Goal: Task Accomplishment & Management: Use online tool/utility

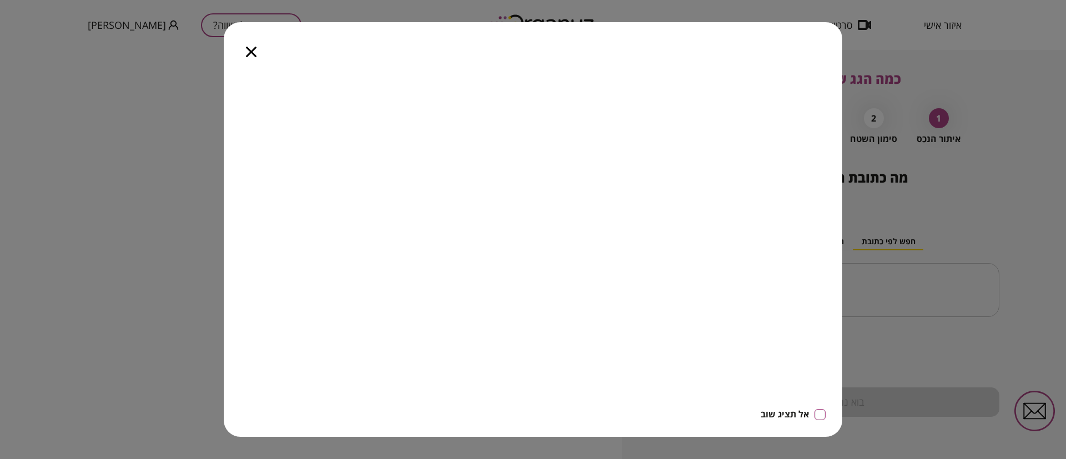
click at [251, 51] on icon "button" at bounding box center [251, 52] width 11 height 11
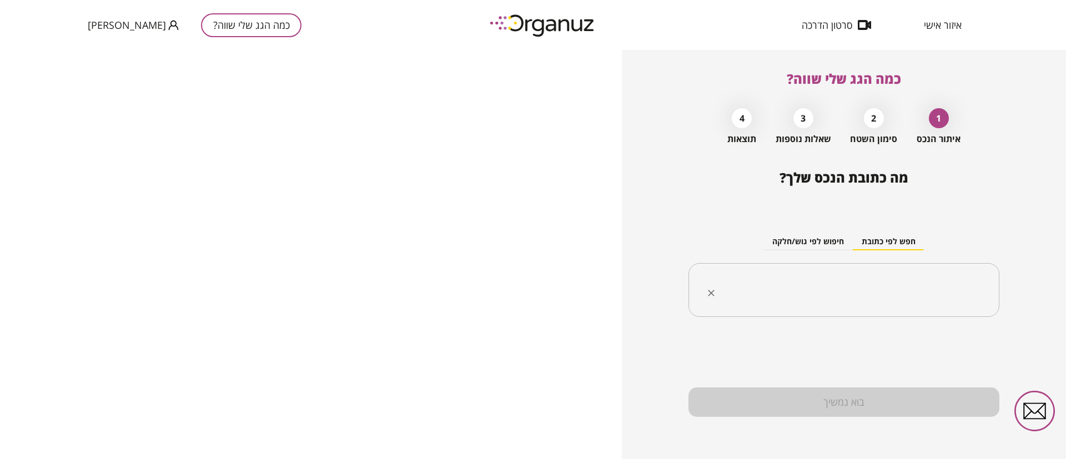
click at [897, 293] on input "text" at bounding box center [848, 291] width 276 height 28
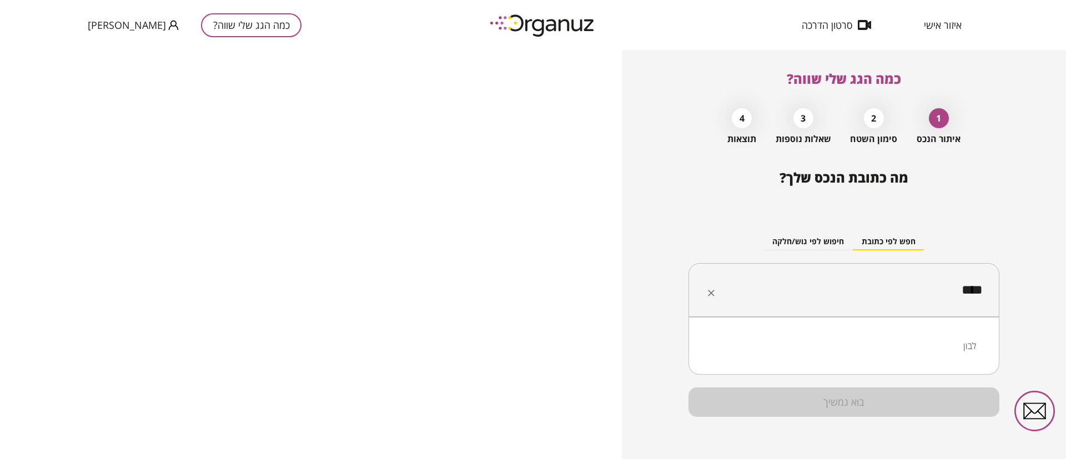
click at [971, 343] on li "לבון" at bounding box center [844, 346] width 282 height 20
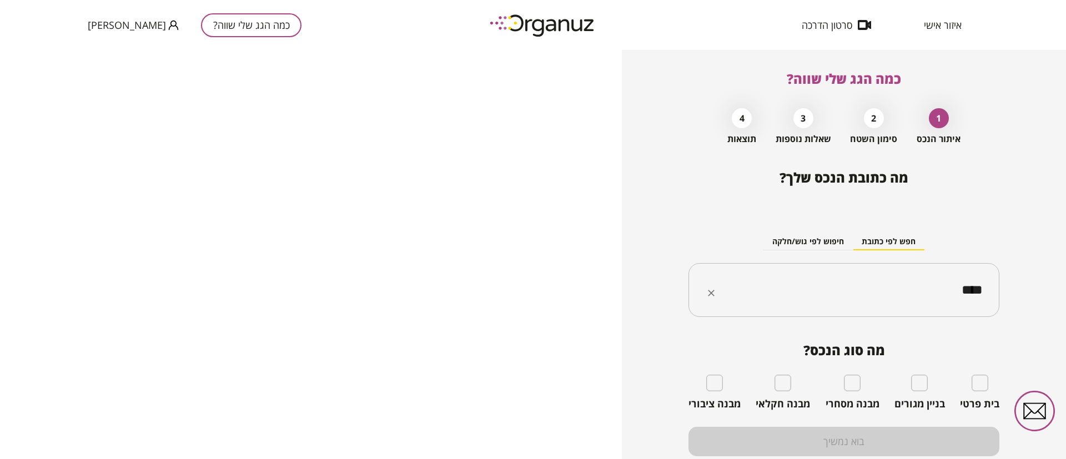
type input "****"
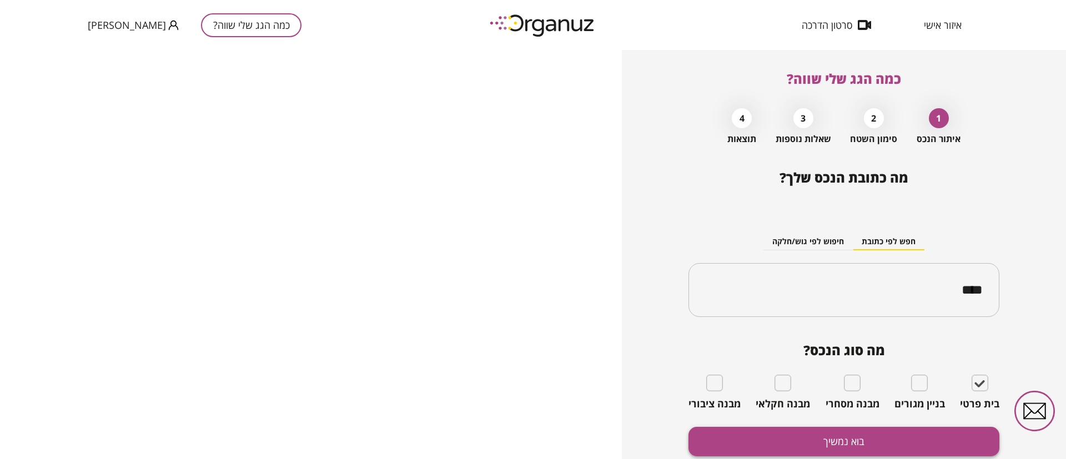
click at [939, 438] on button "בוא נמשיך" at bounding box center [844, 441] width 311 height 29
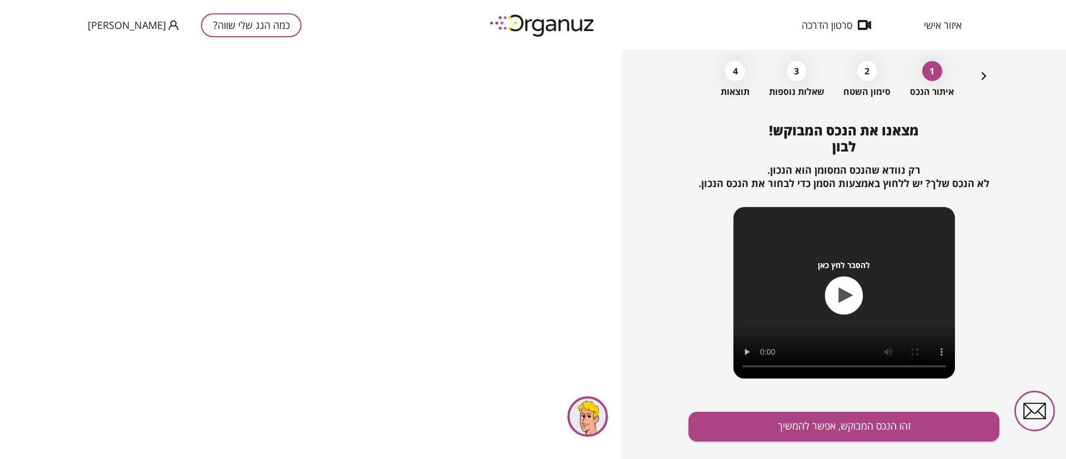
scroll to position [72, 0]
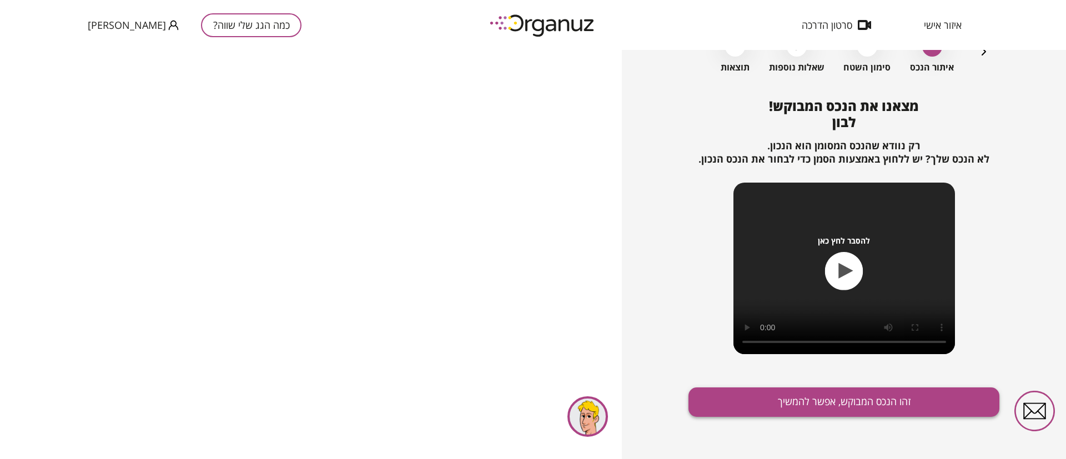
click at [871, 407] on button "זהו הנכס המבוקש, אפשר להמשיך" at bounding box center [844, 402] width 311 height 29
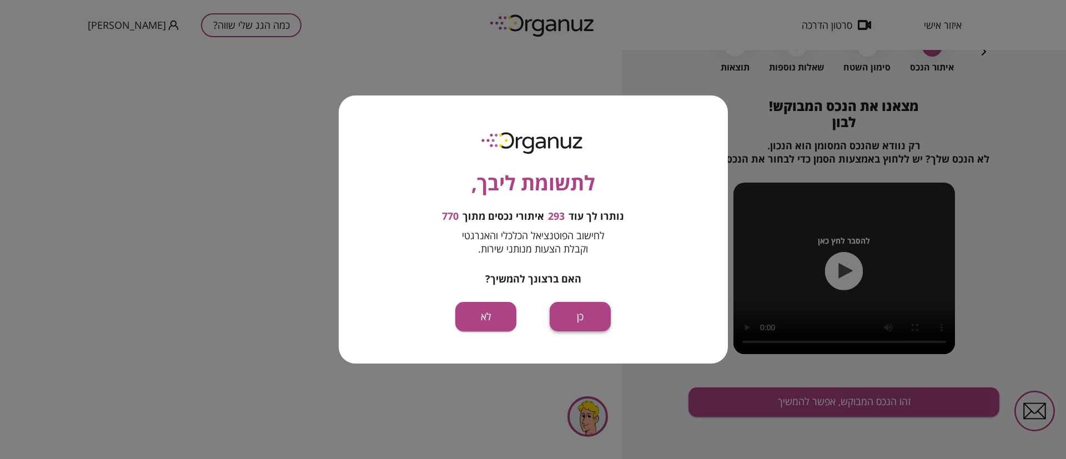
click at [582, 318] on button "כן" at bounding box center [580, 316] width 61 height 29
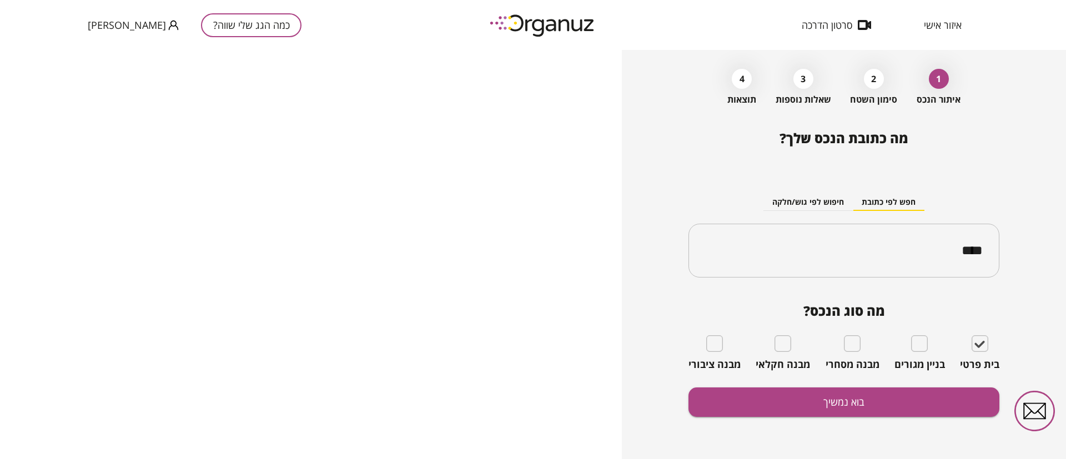
scroll to position [39, 0]
click at [858, 393] on button "בוא נמשיך" at bounding box center [844, 402] width 311 height 29
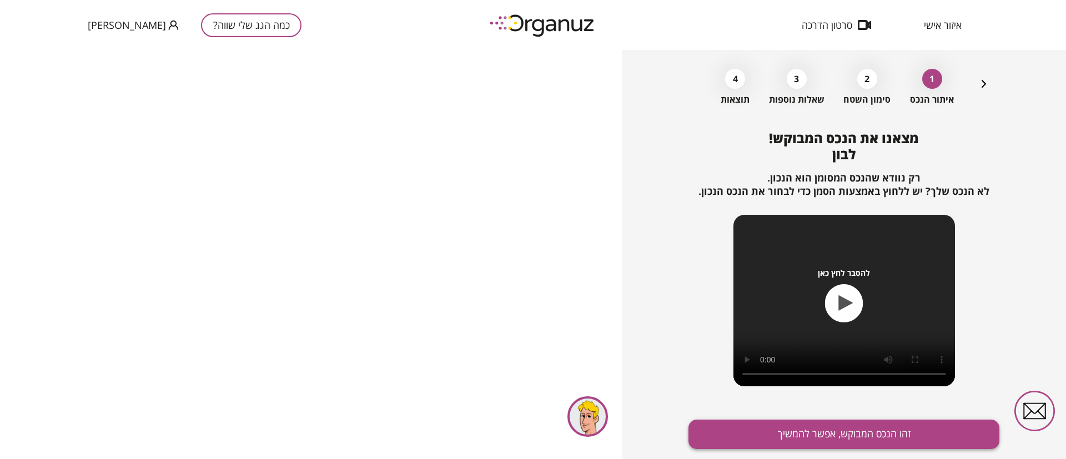
click at [850, 428] on button "זהו הנכס המבוקש, אפשר להמשיך" at bounding box center [844, 434] width 311 height 29
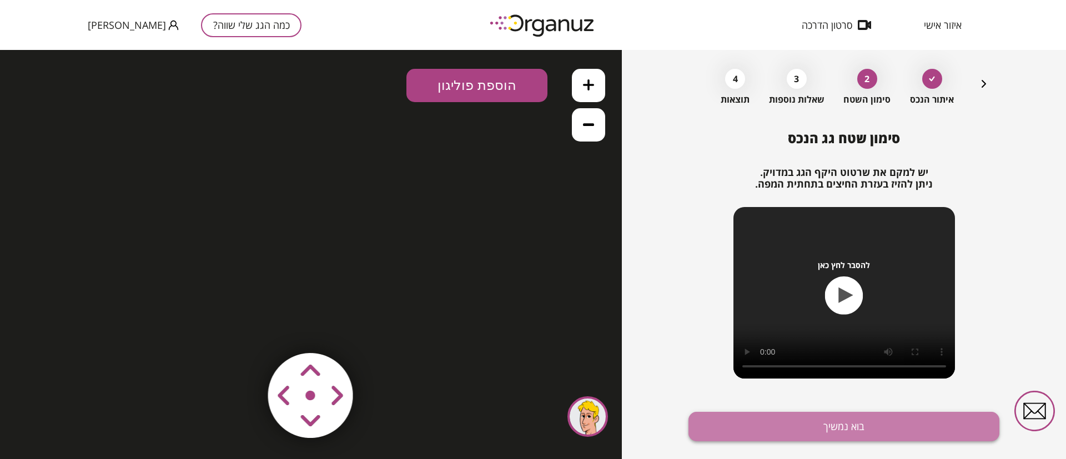
click at [843, 429] on button "בוא נמשיך" at bounding box center [844, 426] width 311 height 29
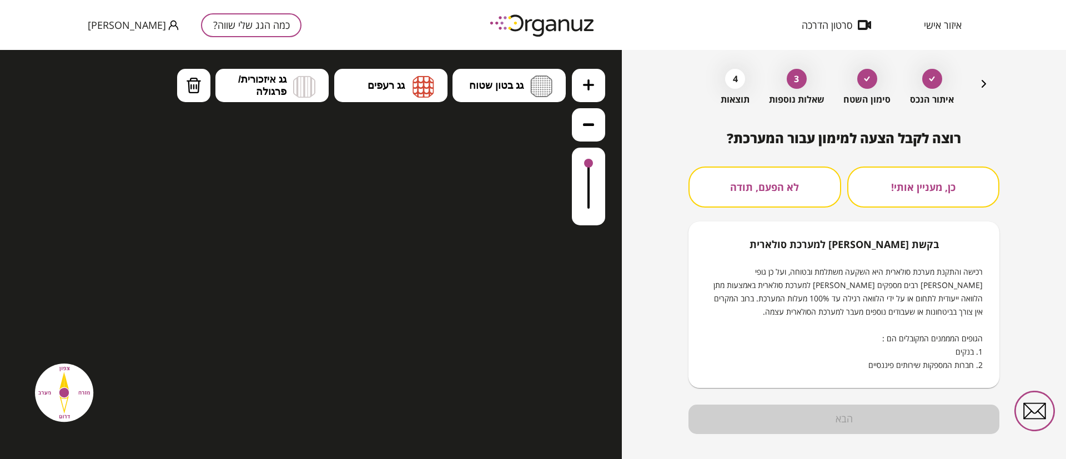
click at [983, 81] on icon "button" at bounding box center [983, 83] width 13 height 13
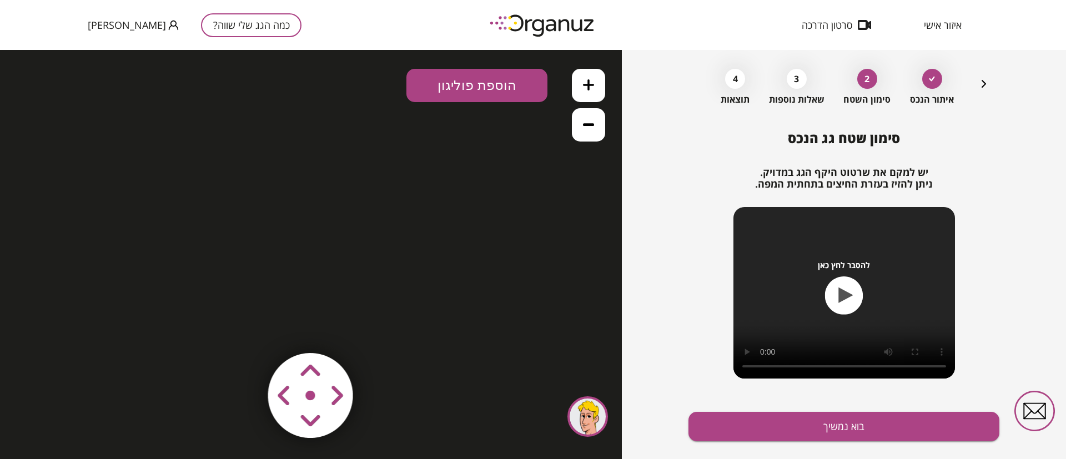
click at [983, 81] on icon "button" at bounding box center [983, 83] width 13 height 13
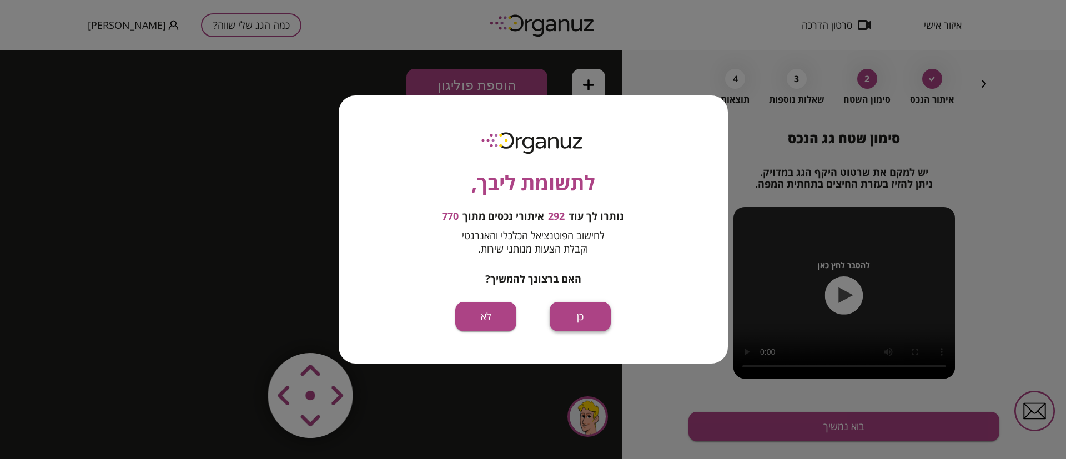
click at [577, 316] on button "כן" at bounding box center [580, 316] width 61 height 29
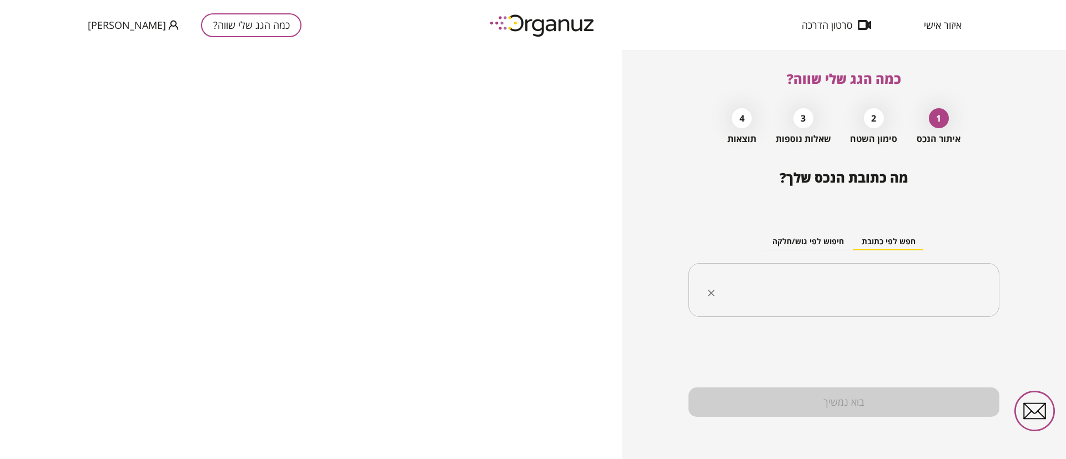
click at [800, 279] on input "text" at bounding box center [848, 291] width 276 height 28
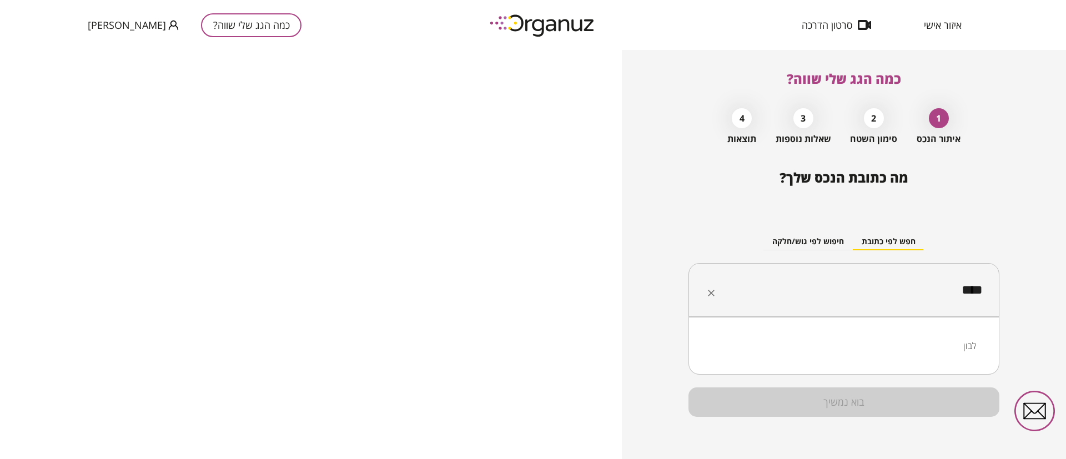
click at [973, 346] on li "לבון" at bounding box center [844, 346] width 282 height 20
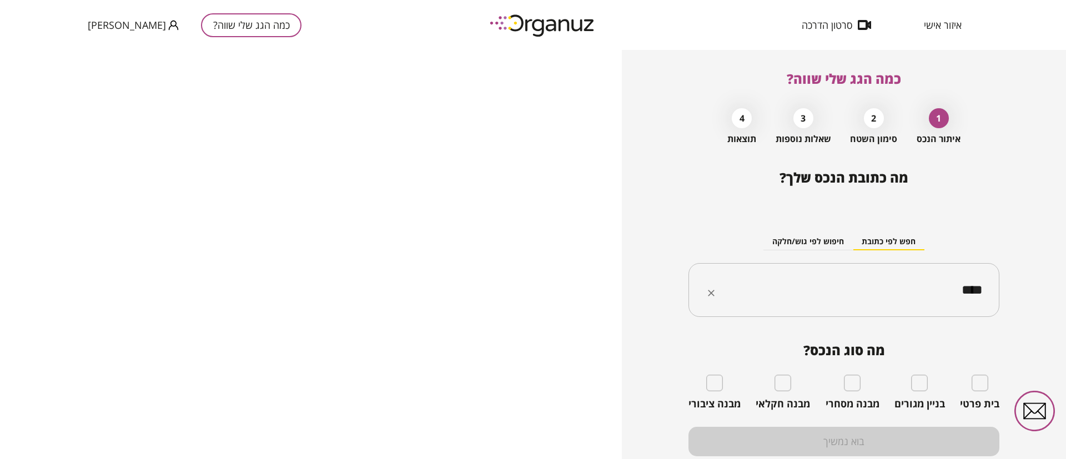
type input "****"
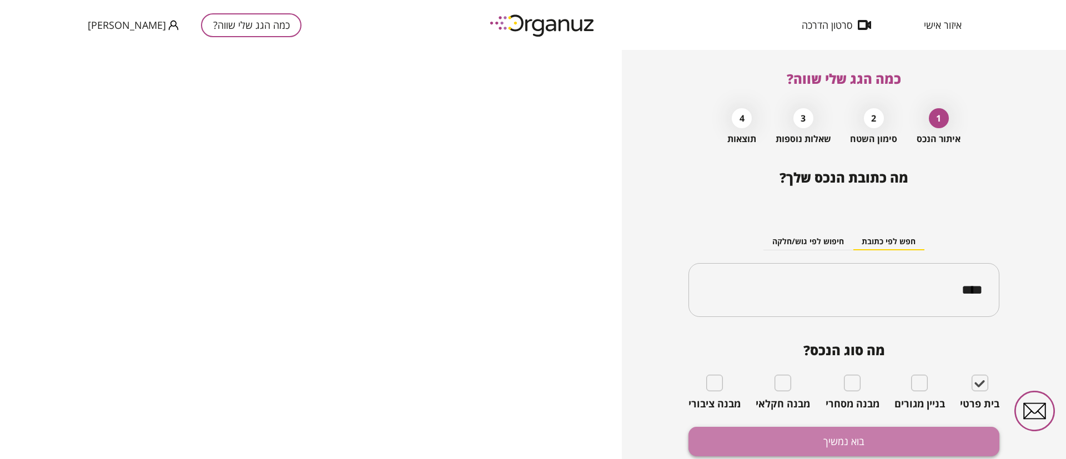
click at [926, 437] on button "בוא נמשיך" at bounding box center [844, 441] width 311 height 29
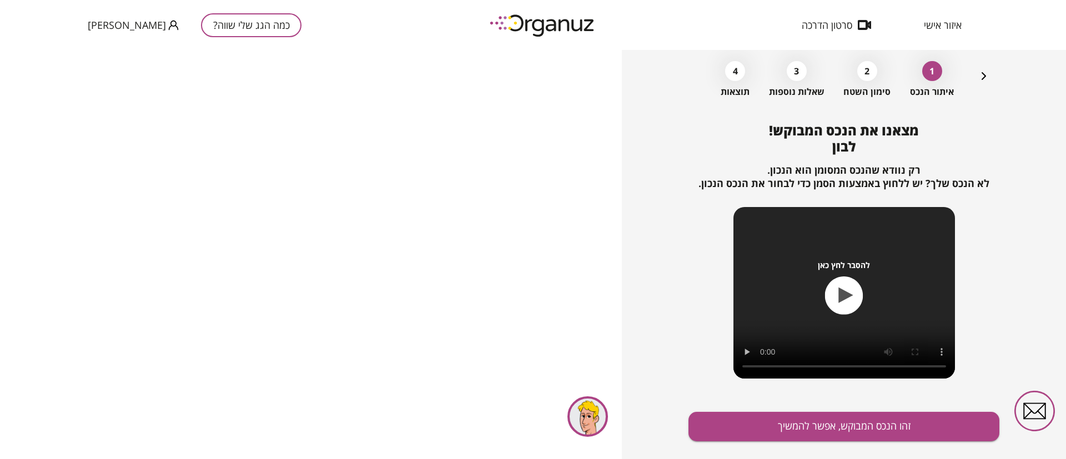
scroll to position [72, 0]
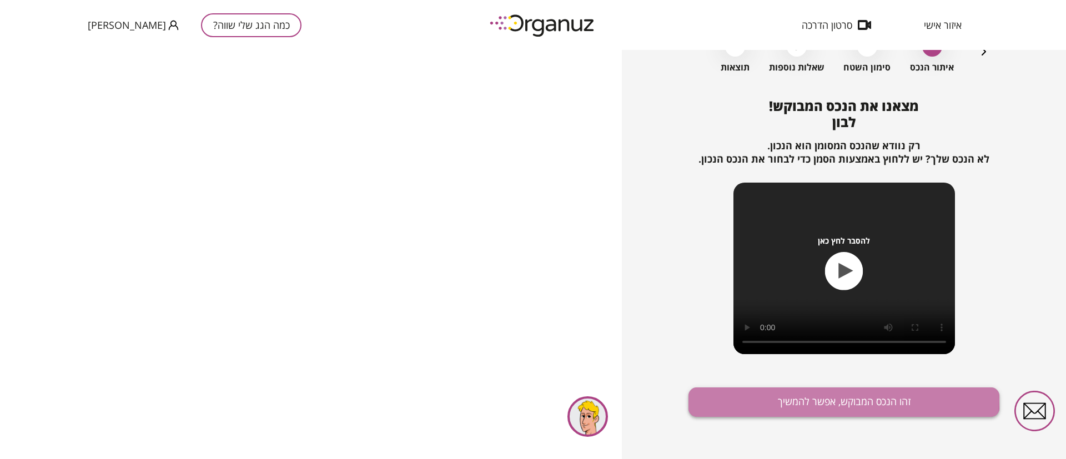
click at [817, 400] on button "זהו הנכס המבוקש, אפשר להמשיך" at bounding box center [844, 402] width 311 height 29
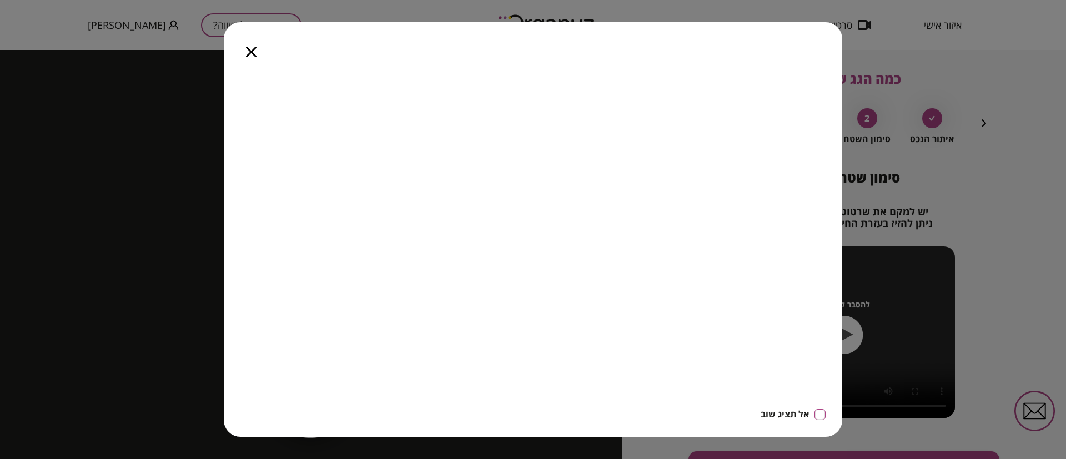
click at [253, 51] on icon "button" at bounding box center [251, 52] width 11 height 11
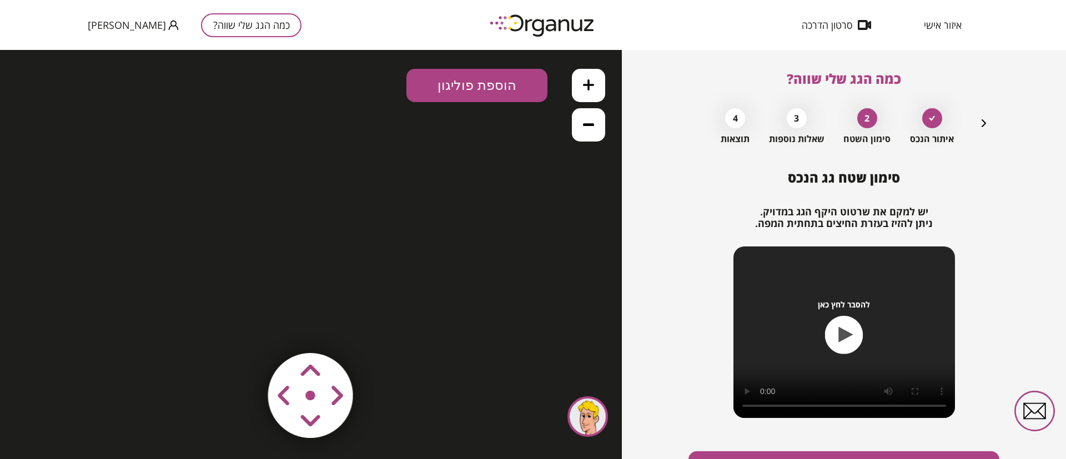
click at [984, 122] on icon "button" at bounding box center [983, 123] width 13 height 13
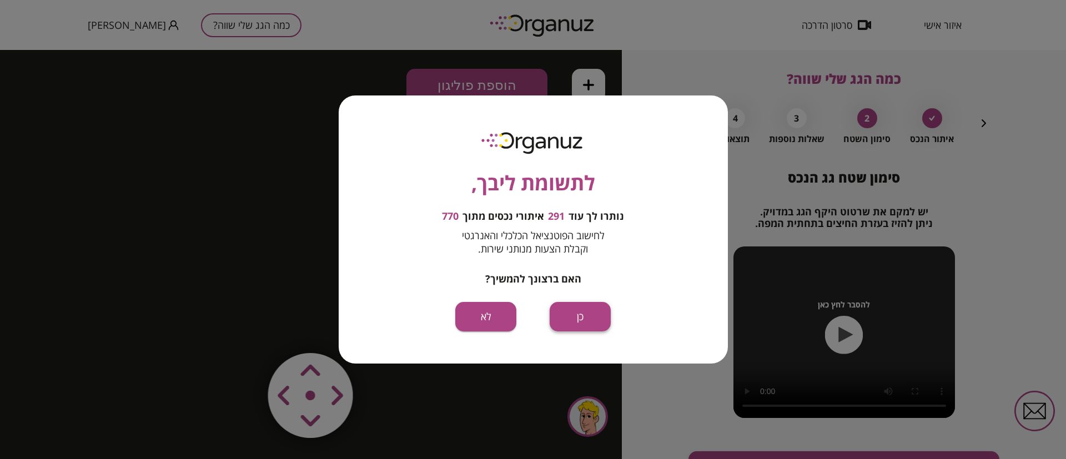
click at [577, 312] on button "כן" at bounding box center [580, 316] width 61 height 29
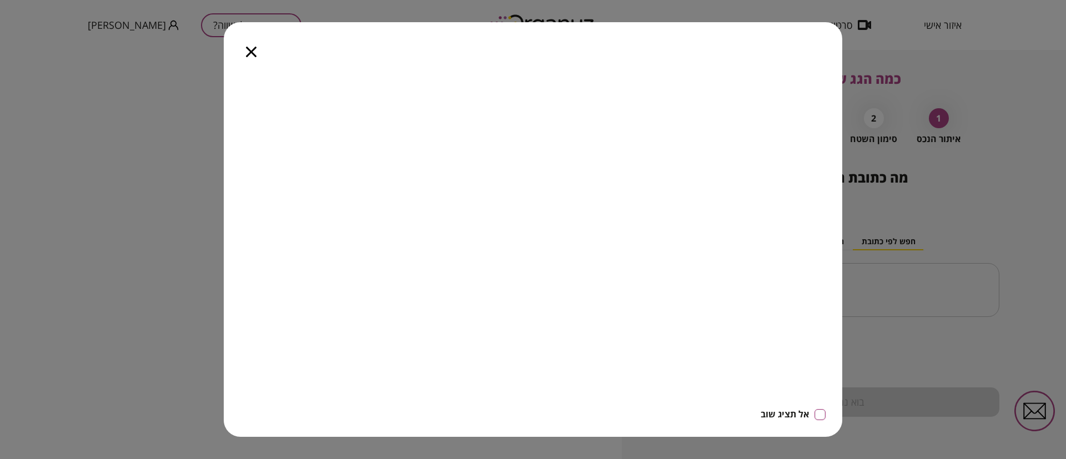
click at [253, 54] on icon "button" at bounding box center [251, 52] width 11 height 11
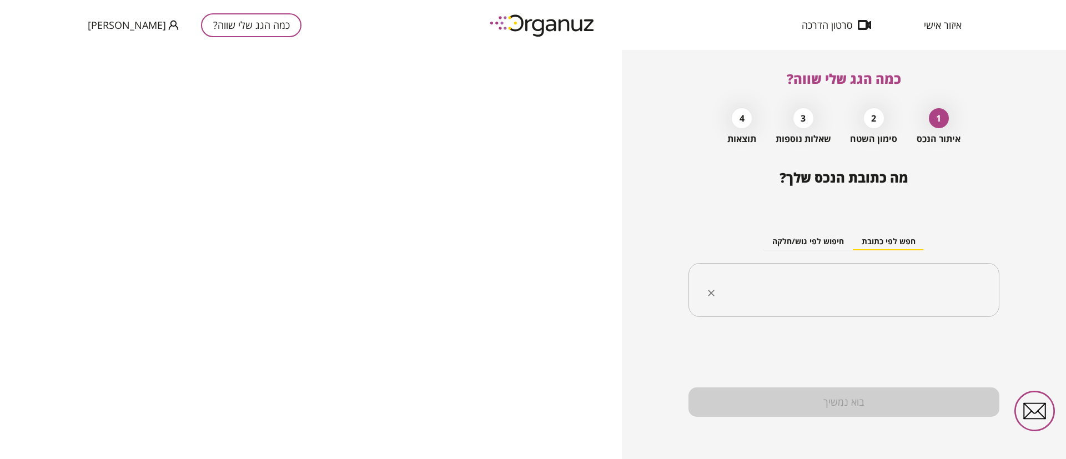
click at [865, 286] on input "text" at bounding box center [848, 291] width 276 height 28
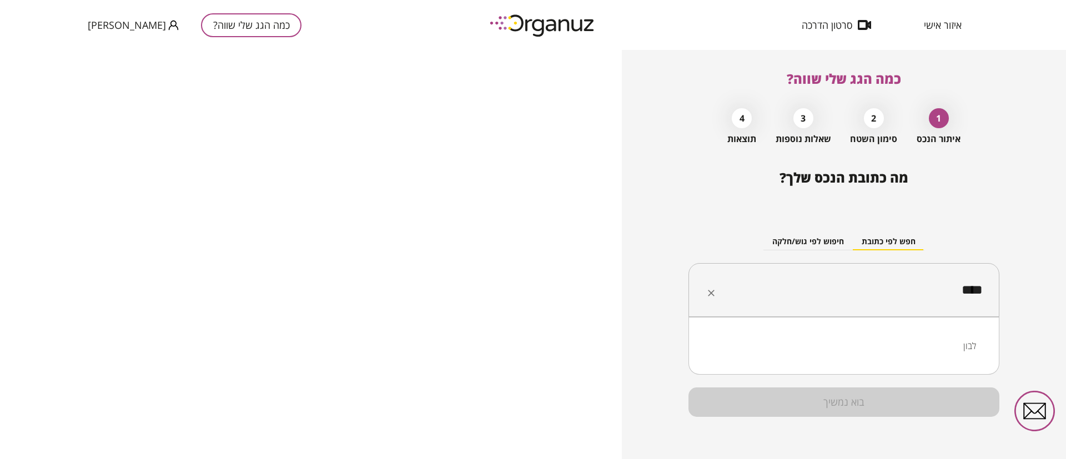
click at [976, 343] on li "לבון" at bounding box center [844, 346] width 282 height 20
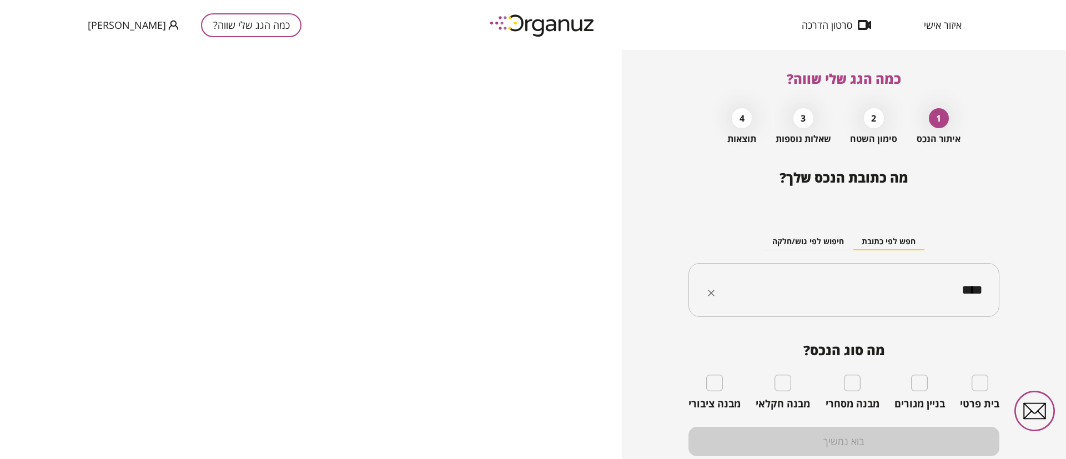
type input "****"
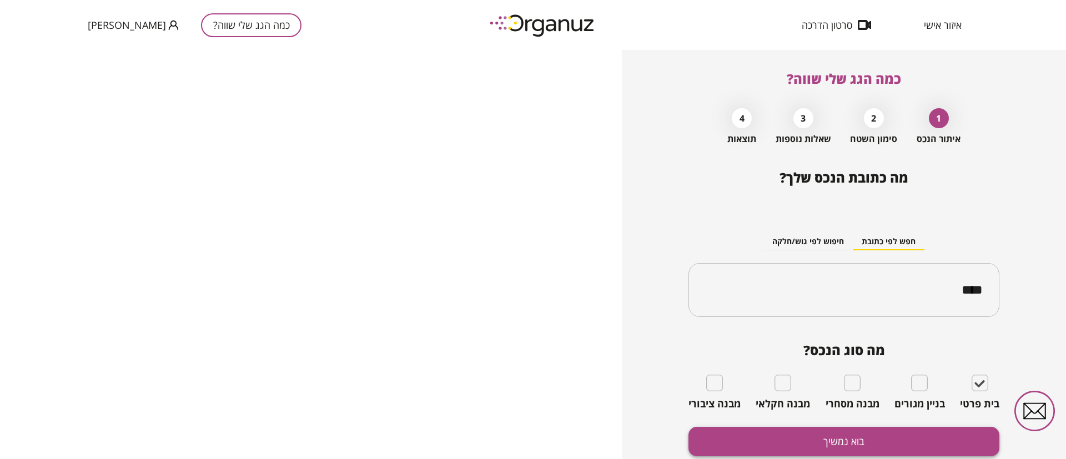
click at [936, 434] on button "בוא נמשיך" at bounding box center [844, 441] width 311 height 29
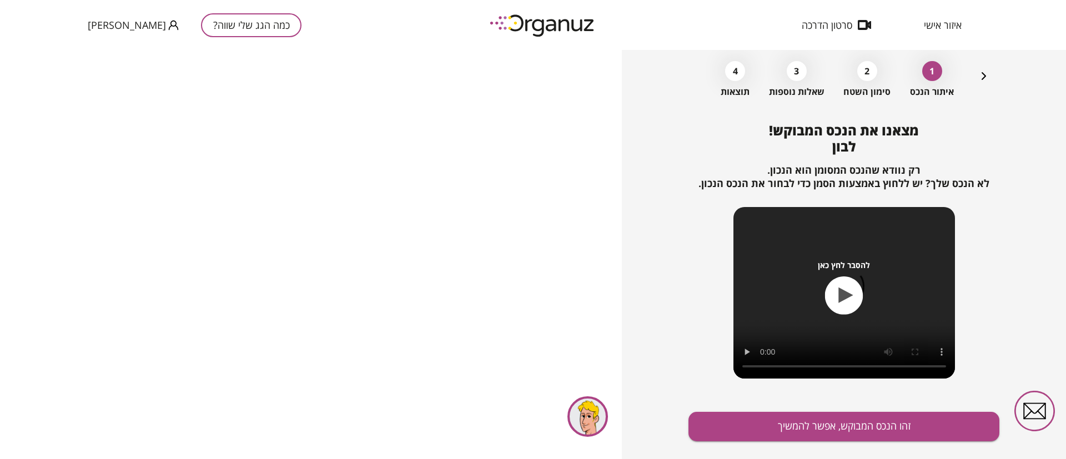
scroll to position [72, 0]
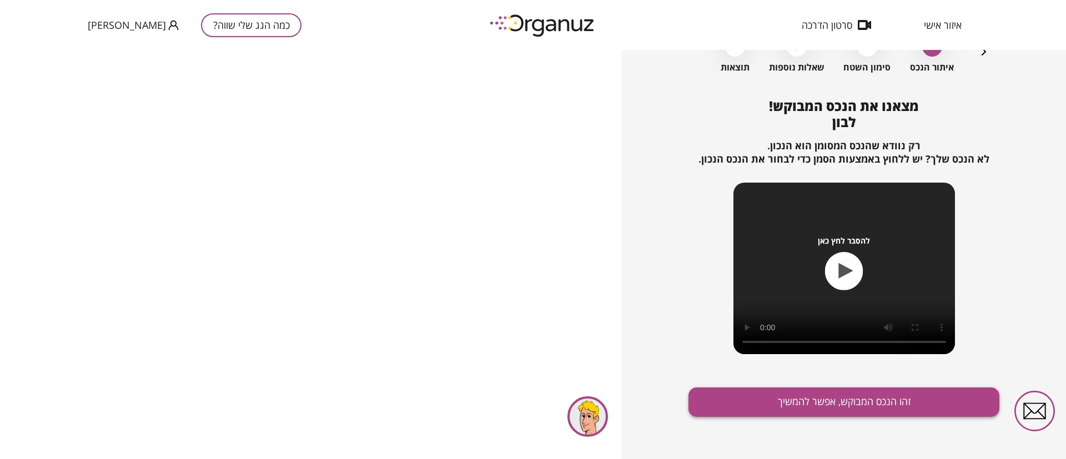
click at [852, 399] on button "זהו הנכס המבוקש, אפשר להמשיך" at bounding box center [844, 402] width 311 height 29
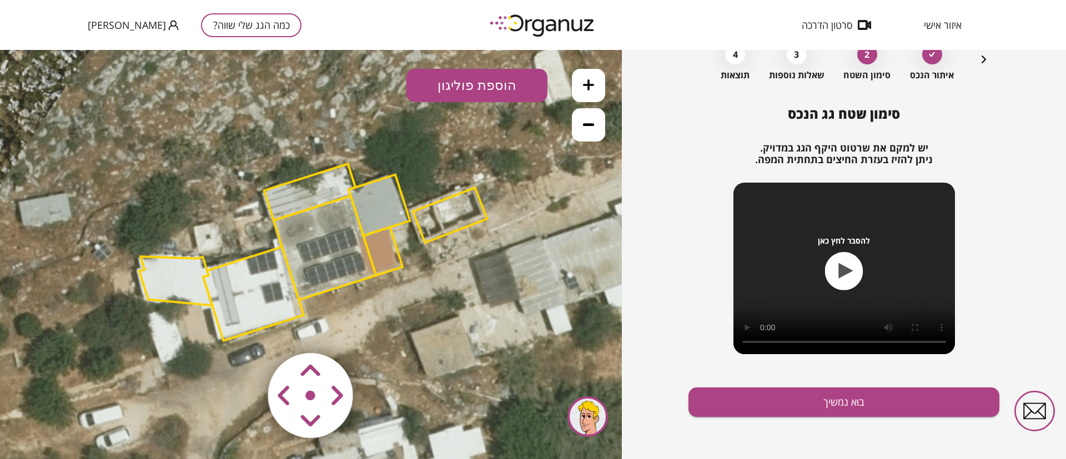
drag, startPoint x: 332, startPoint y: 278, endPoint x: 365, endPoint y: 254, distance: 40.2
click at [365, 254] on polygon at bounding box center [325, 248] width 102 height 104
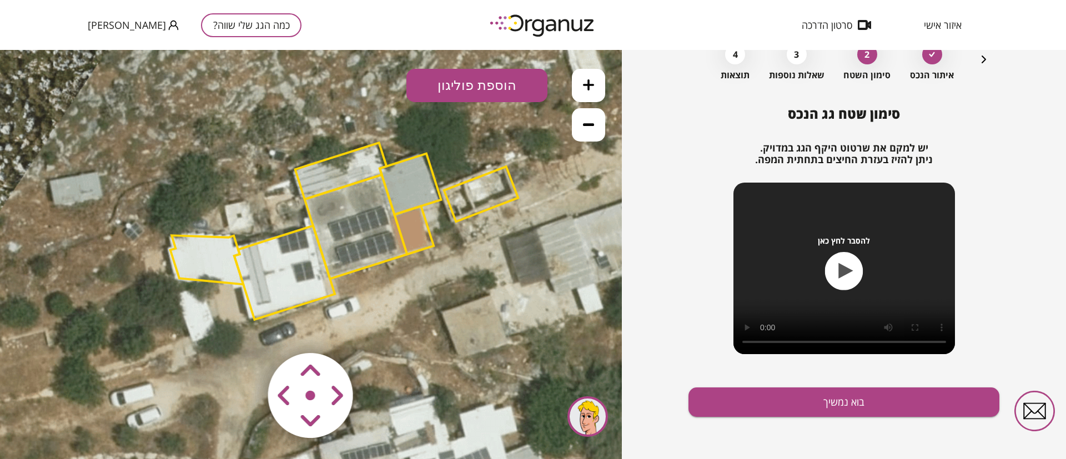
drag, startPoint x: 355, startPoint y: 164, endPoint x: 351, endPoint y: 174, distance: 10.7
click at [355, 164] on polygon at bounding box center [341, 171] width 92 height 57
click at [314, 183] on polygon at bounding box center [341, 170] width 92 height 57
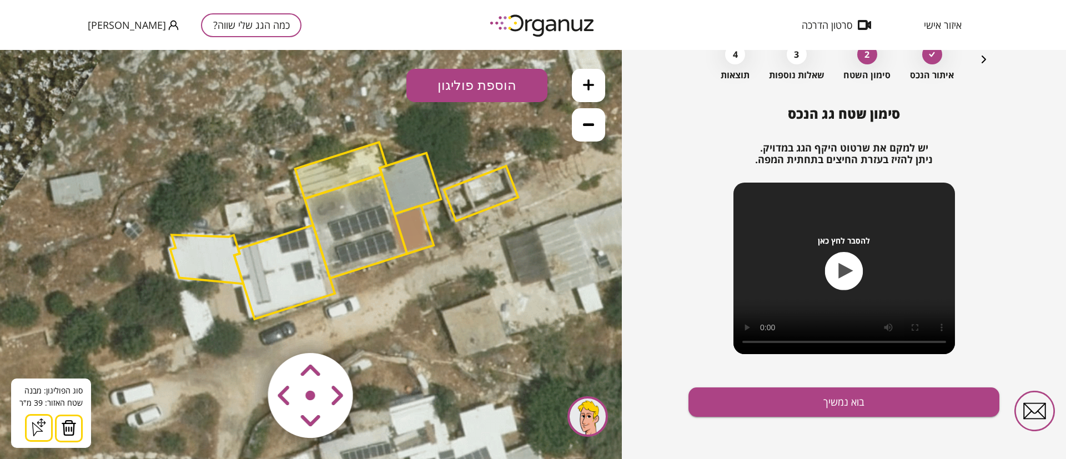
click at [77, 424] on button at bounding box center [69, 429] width 28 height 28
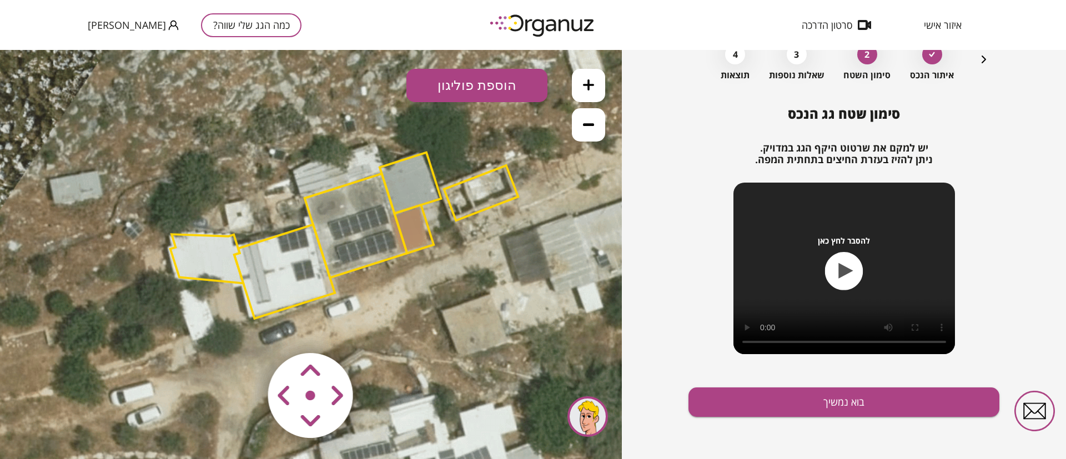
click at [214, 244] on polygon at bounding box center [206, 258] width 73 height 49
click at [190, 237] on polygon at bounding box center [206, 258] width 73 height 49
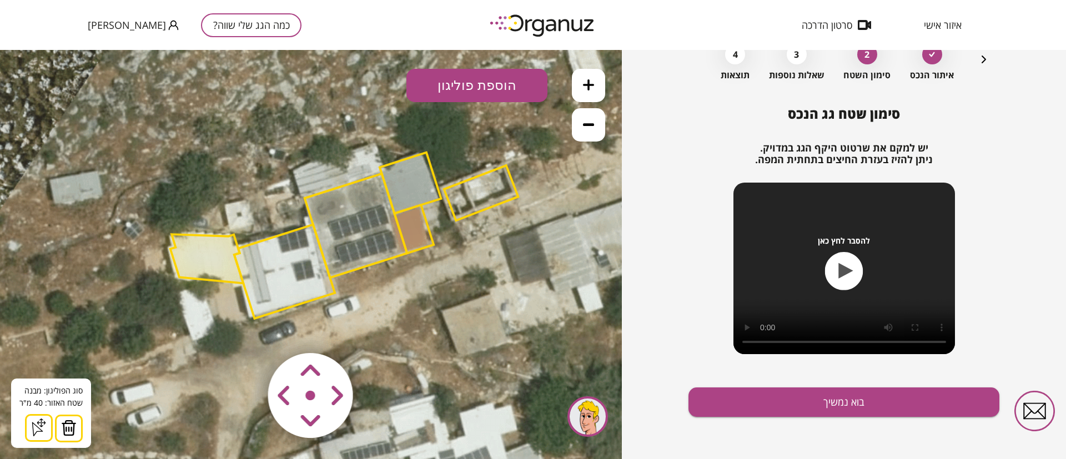
click at [68, 428] on img at bounding box center [69, 428] width 16 height 17
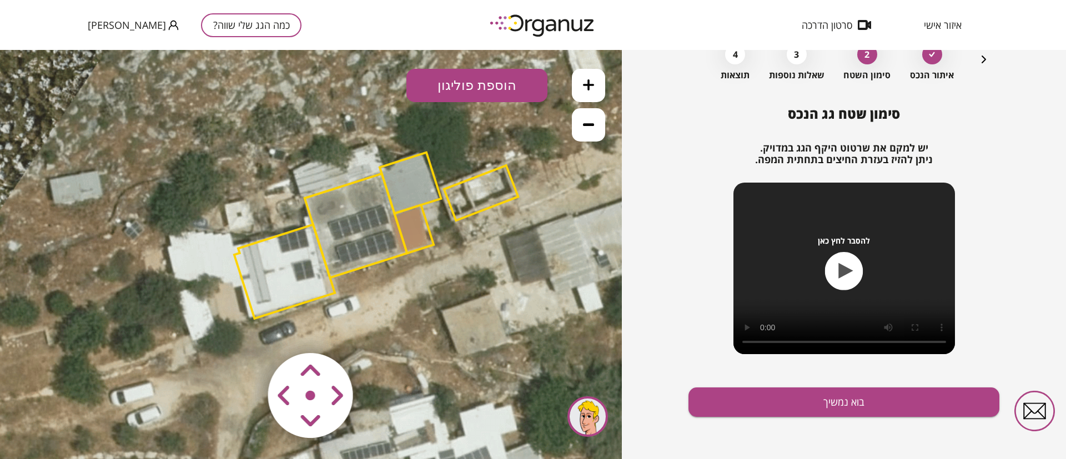
click at [249, 256] on polygon at bounding box center [284, 272] width 101 height 94
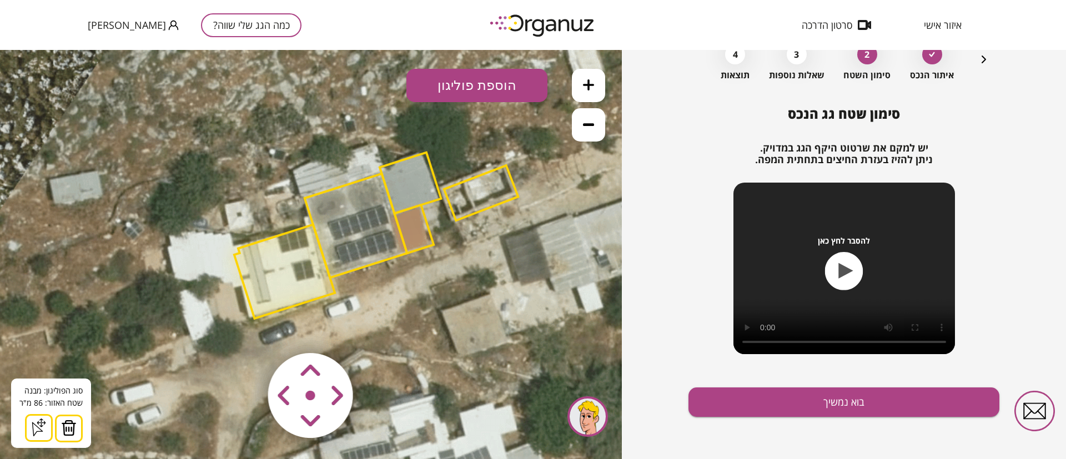
drag, startPoint x: 74, startPoint y: 428, endPoint x: 83, endPoint y: 421, distance: 10.7
click at [75, 427] on button at bounding box center [69, 429] width 28 height 28
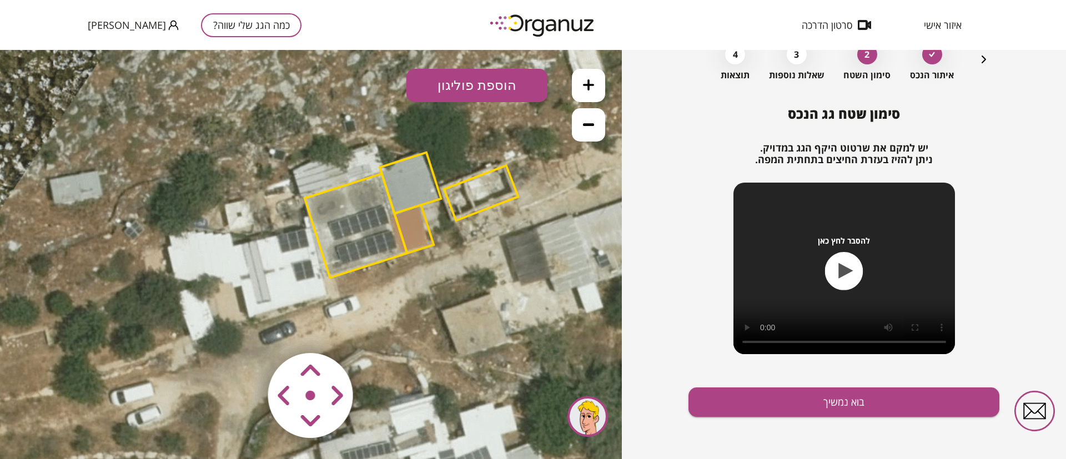
click at [411, 185] on polygon at bounding box center [411, 183] width 62 height 61
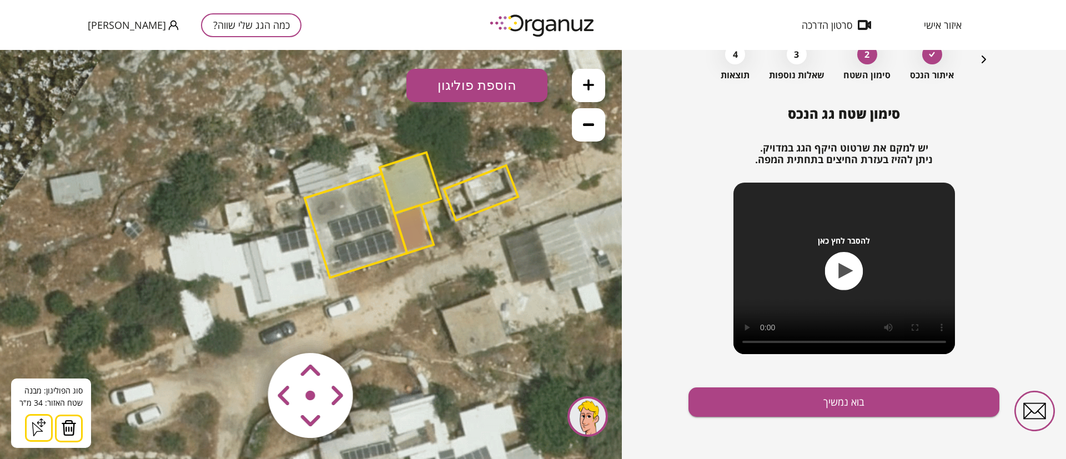
click at [73, 430] on img at bounding box center [69, 428] width 16 height 17
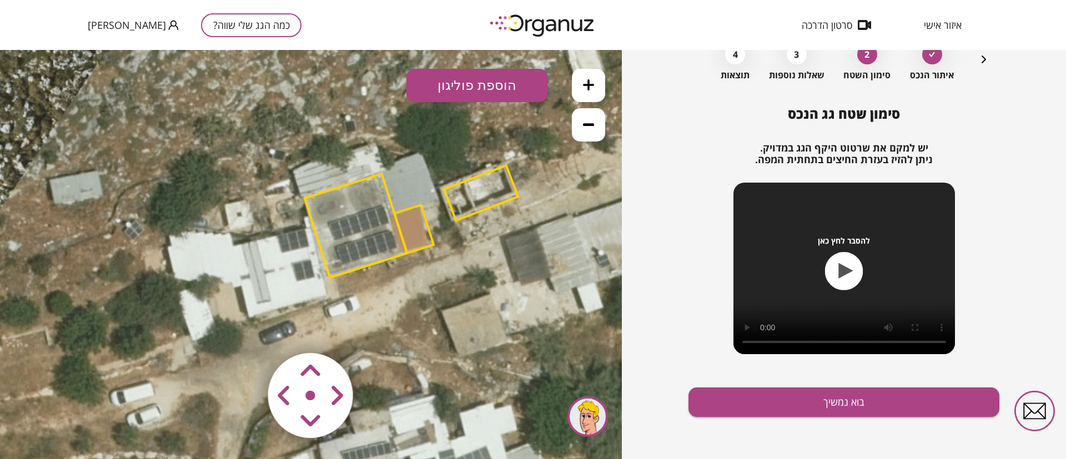
click at [478, 200] on polygon at bounding box center [481, 192] width 74 height 55
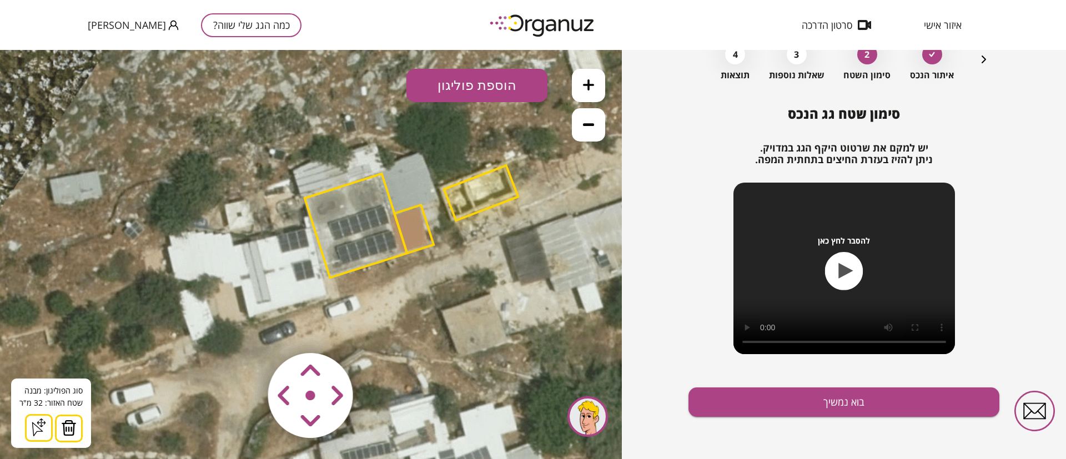
click at [63, 430] on img at bounding box center [69, 428] width 16 height 17
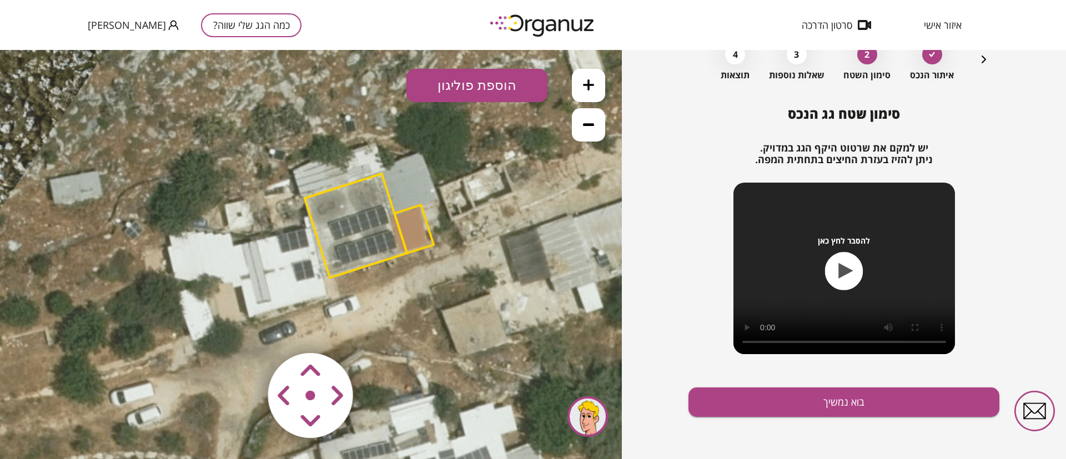
drag, startPoint x: 410, startPoint y: 238, endPoint x: 396, endPoint y: 253, distance: 20.4
click at [410, 237] on polygon at bounding box center [413, 229] width 39 height 48
click at [368, 202] on polygon at bounding box center [356, 225] width 102 height 104
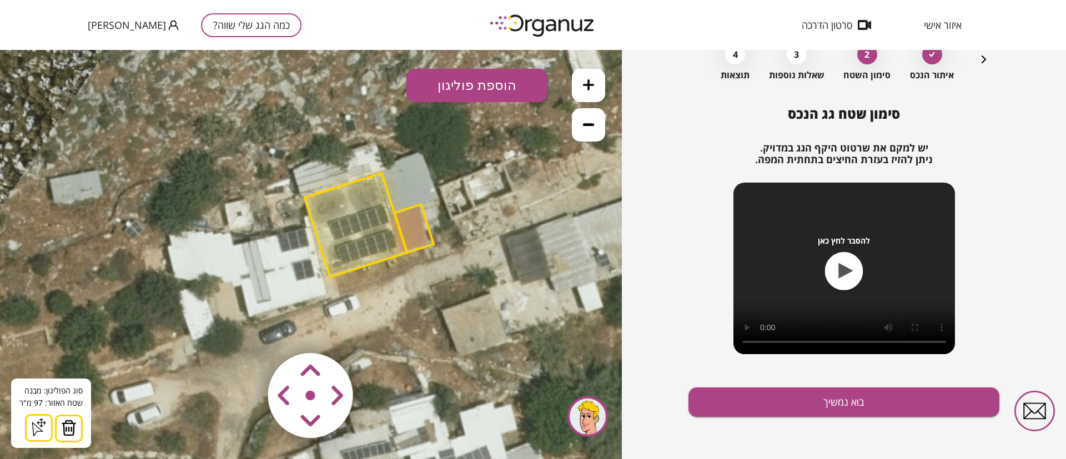
click at [70, 426] on img at bounding box center [69, 428] width 16 height 17
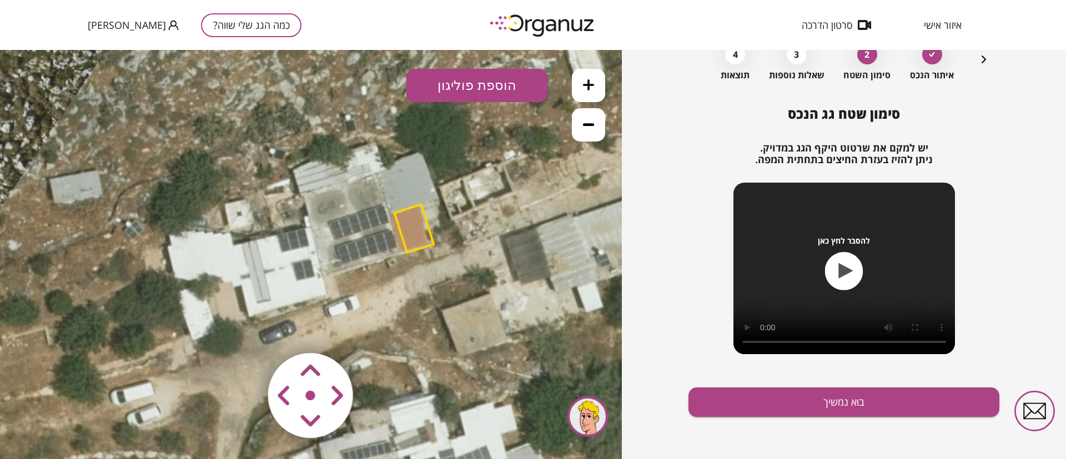
click at [418, 222] on polygon at bounding box center [413, 228] width 39 height 48
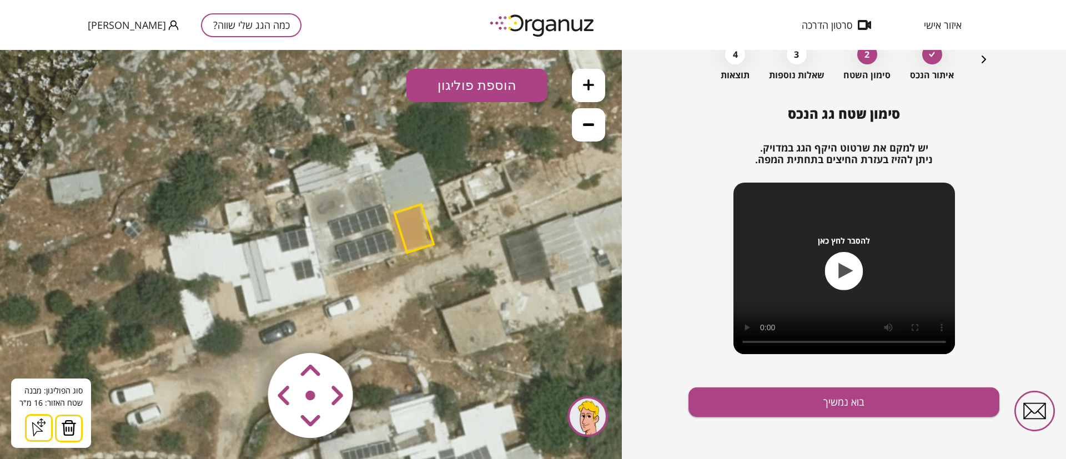
drag, startPoint x: 66, startPoint y: 430, endPoint x: 101, endPoint y: 434, distance: 35.2
click at [66, 428] on img at bounding box center [69, 428] width 16 height 17
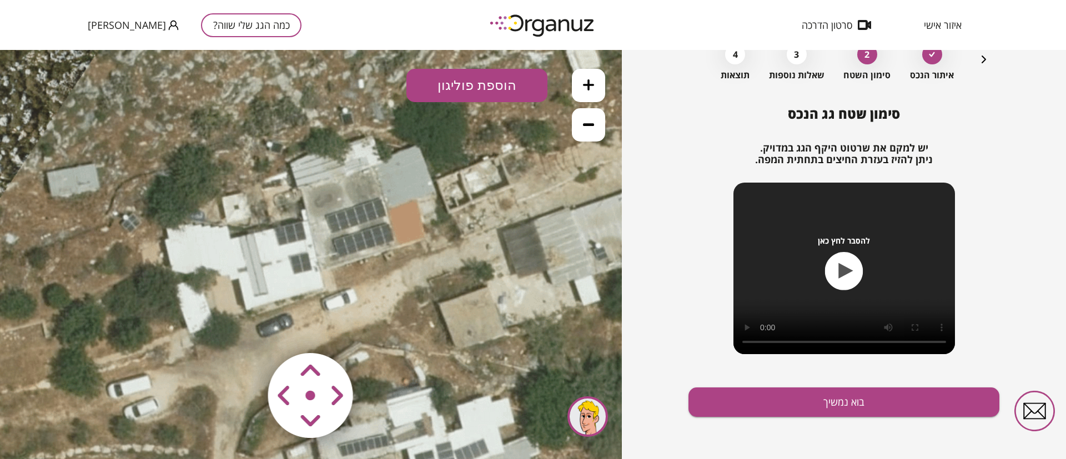
drag, startPoint x: 415, startPoint y: 319, endPoint x: 403, endPoint y: 303, distance: 20.1
click at [403, 303] on icon at bounding box center [341, 221] width 1049 height 1049
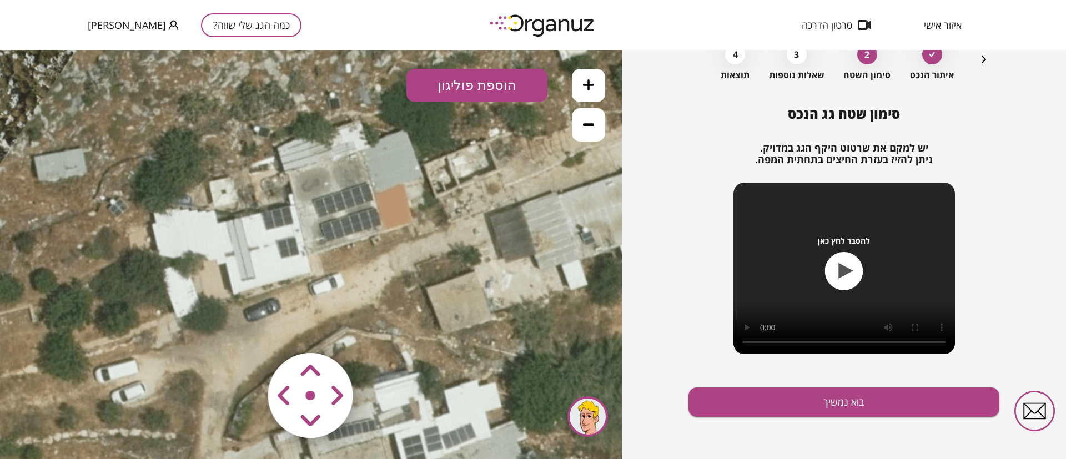
click at [585, 119] on icon at bounding box center [588, 124] width 11 height 11
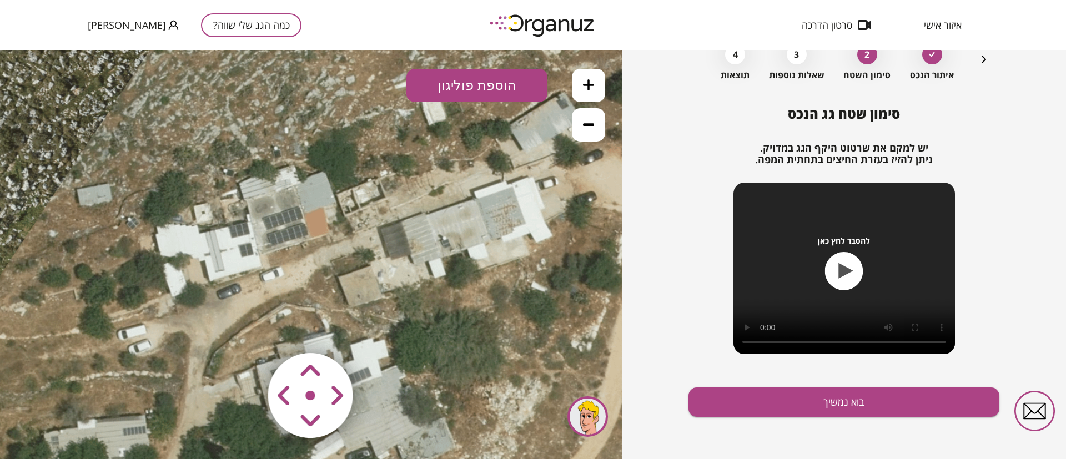
drag, startPoint x: 515, startPoint y: 204, endPoint x: 468, endPoint y: 205, distance: 47.2
click at [468, 204] on icon at bounding box center [274, 223] width 700 height 700
click at [486, 84] on button "הוספת פוליגון" at bounding box center [476, 85] width 141 height 33
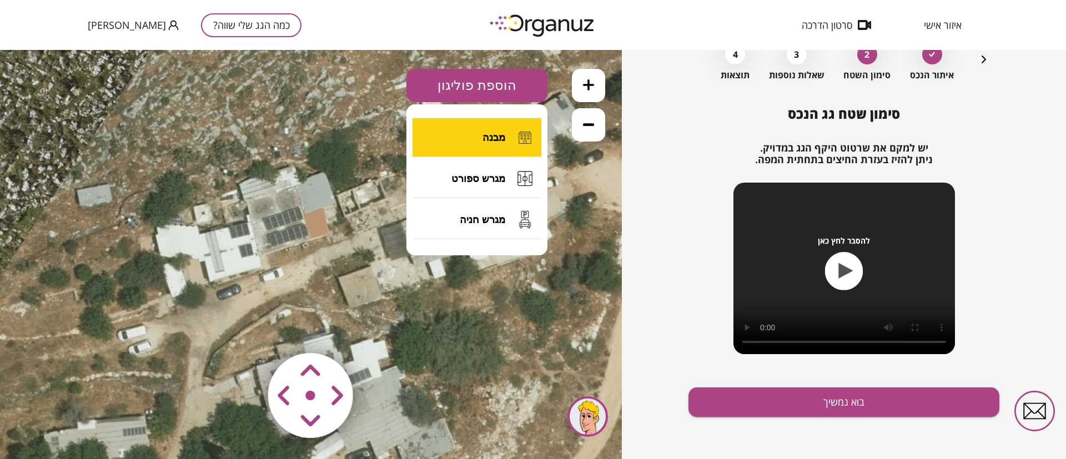
click at [488, 130] on button "מבנה" at bounding box center [477, 137] width 129 height 39
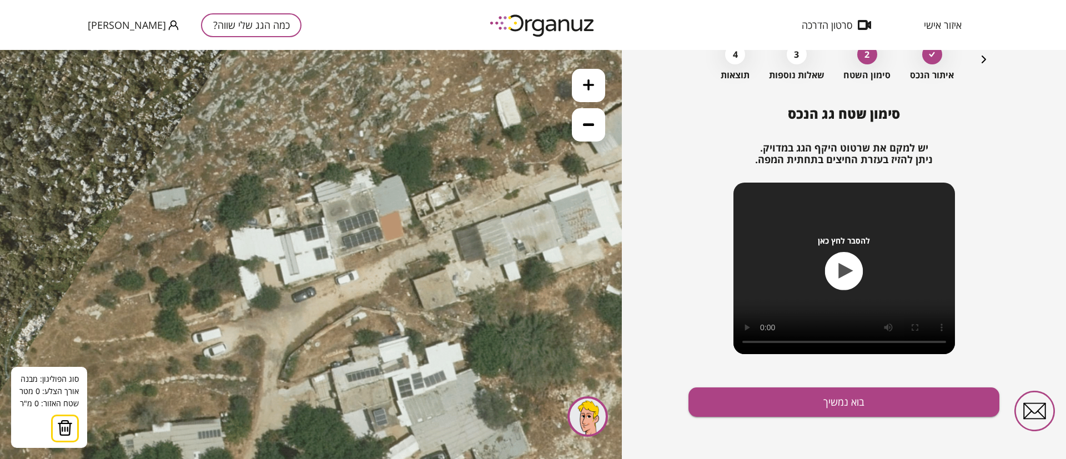
drag, startPoint x: 348, startPoint y: 244, endPoint x: 422, endPoint y: 244, distance: 73.9
click at [422, 244] on icon at bounding box center [349, 226] width 700 height 700
